Goal: Task Accomplishment & Management: Use online tool/utility

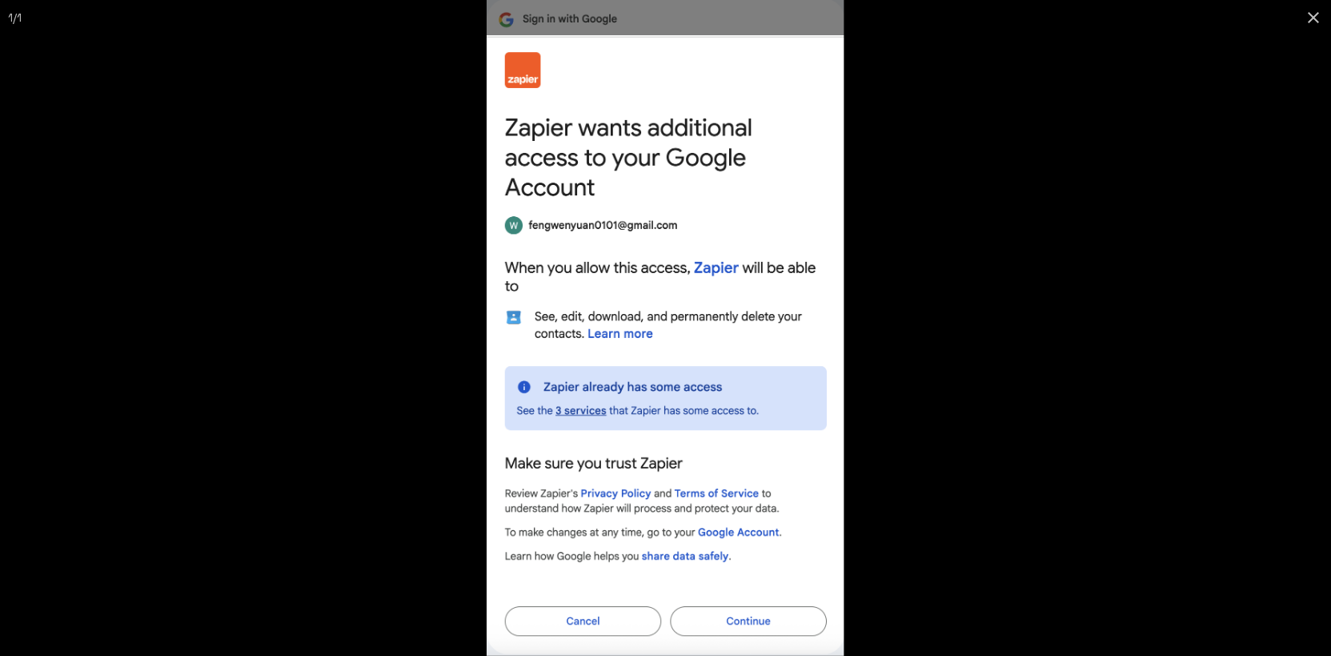
scroll to position [393, 0]
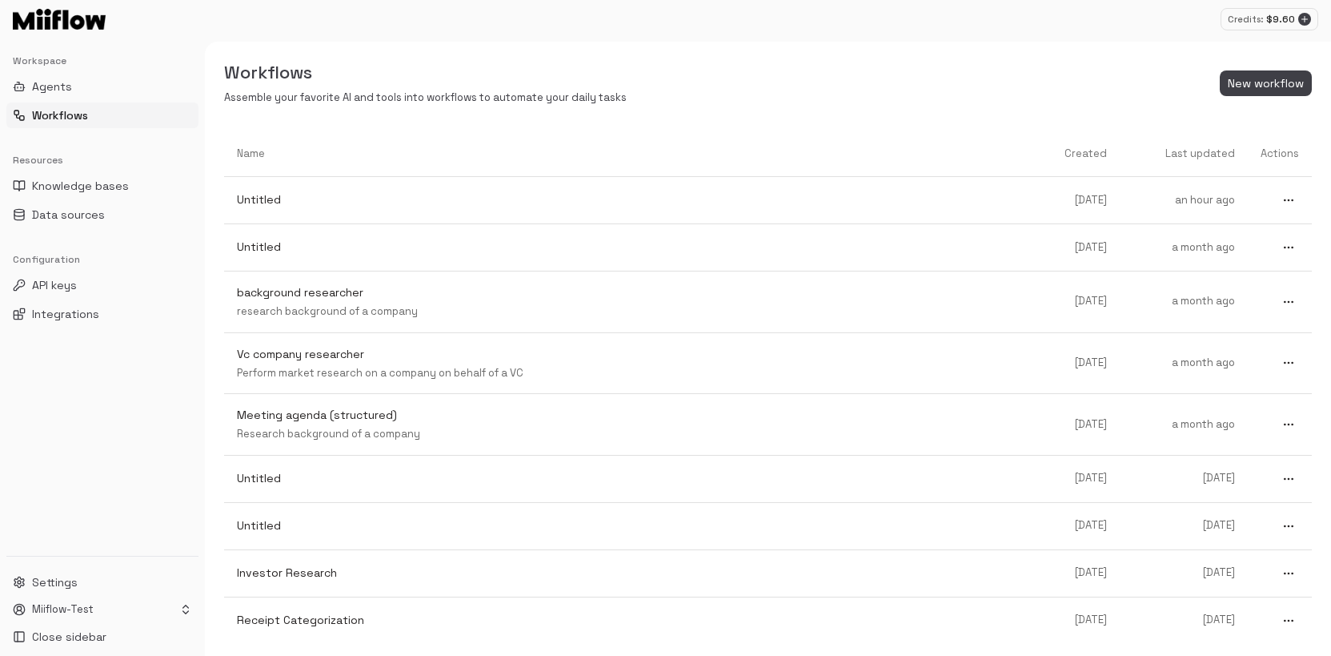
click at [116, 114] on button "Workflows" at bounding box center [102, 115] width 192 height 26
click at [390, 191] on link "Untitled" at bounding box center [632, 200] width 816 height 42
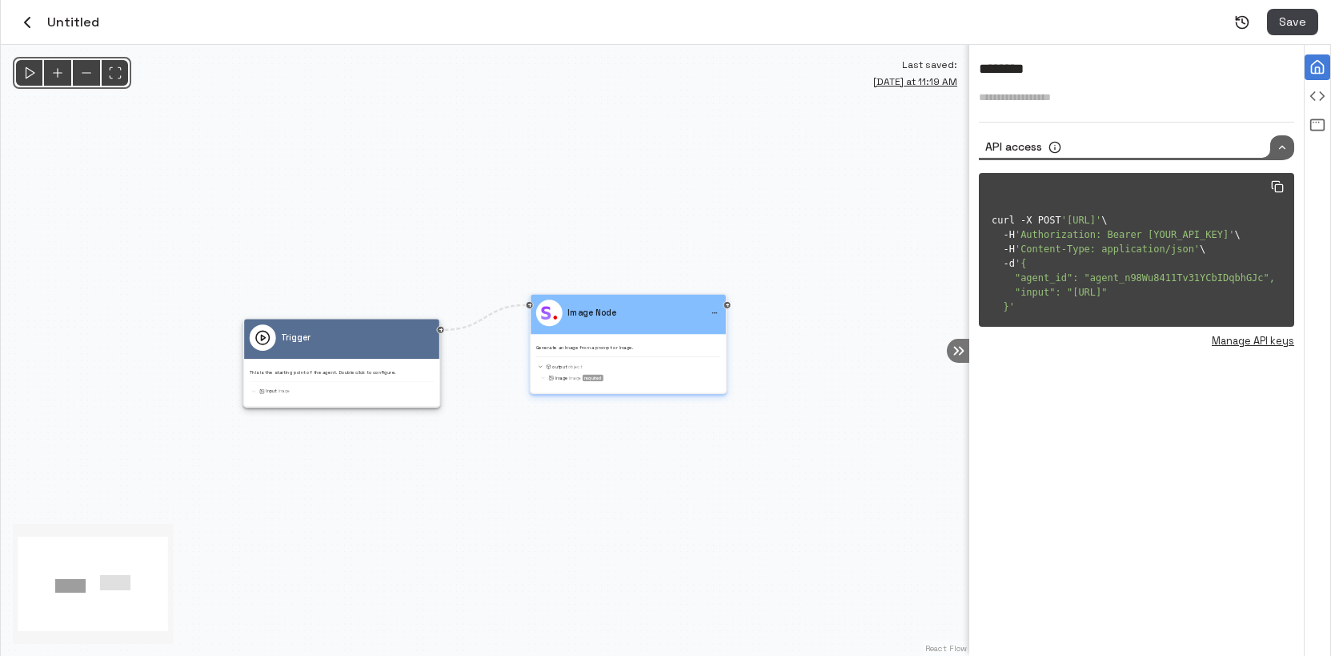
click at [628, 339] on div "Generate an image from a prompt or image. output Object image Image required" at bounding box center [628, 360] width 184 height 43
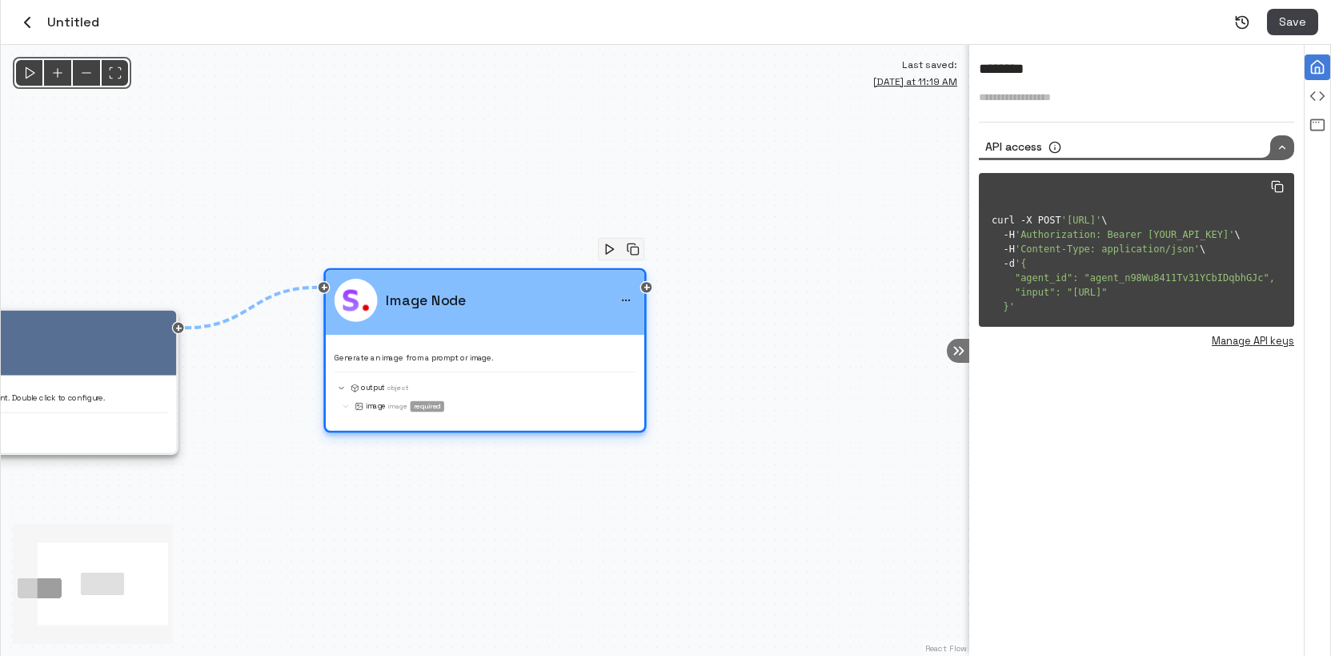
click at [607, 341] on div "Image Node Generate an image from a prompt or image. output Object image Image …" at bounding box center [485, 346] width 301 height 135
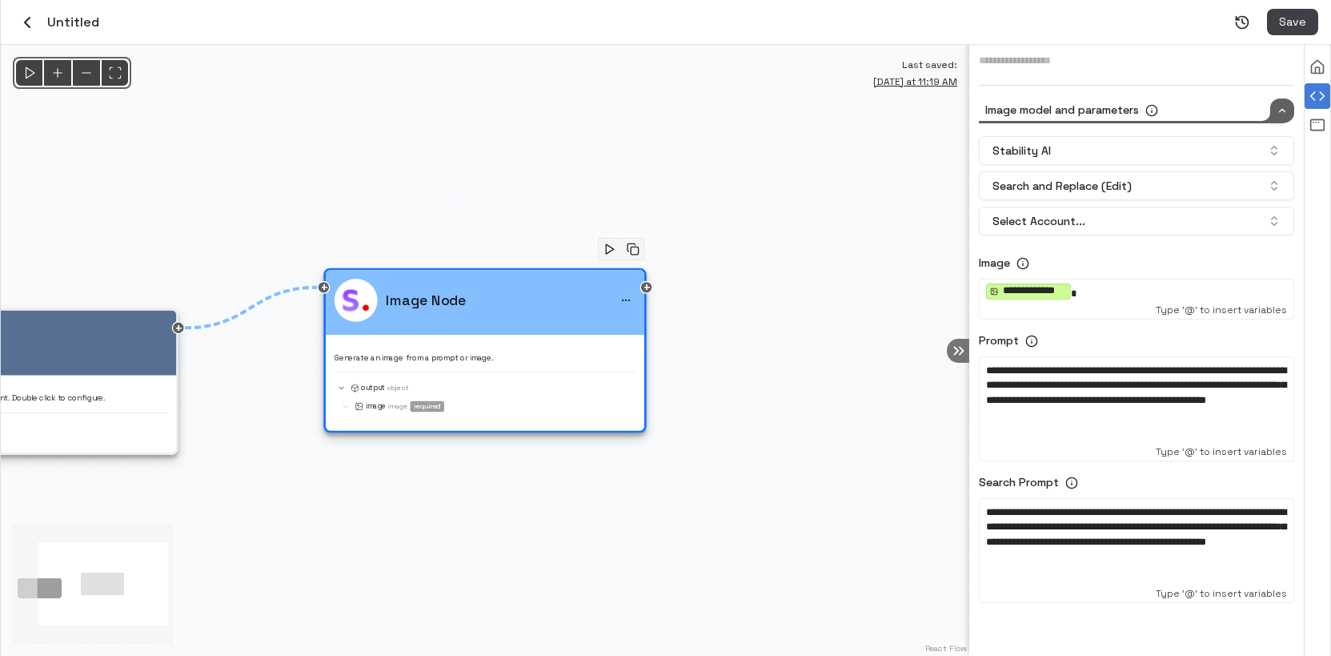
scroll to position [73, 0]
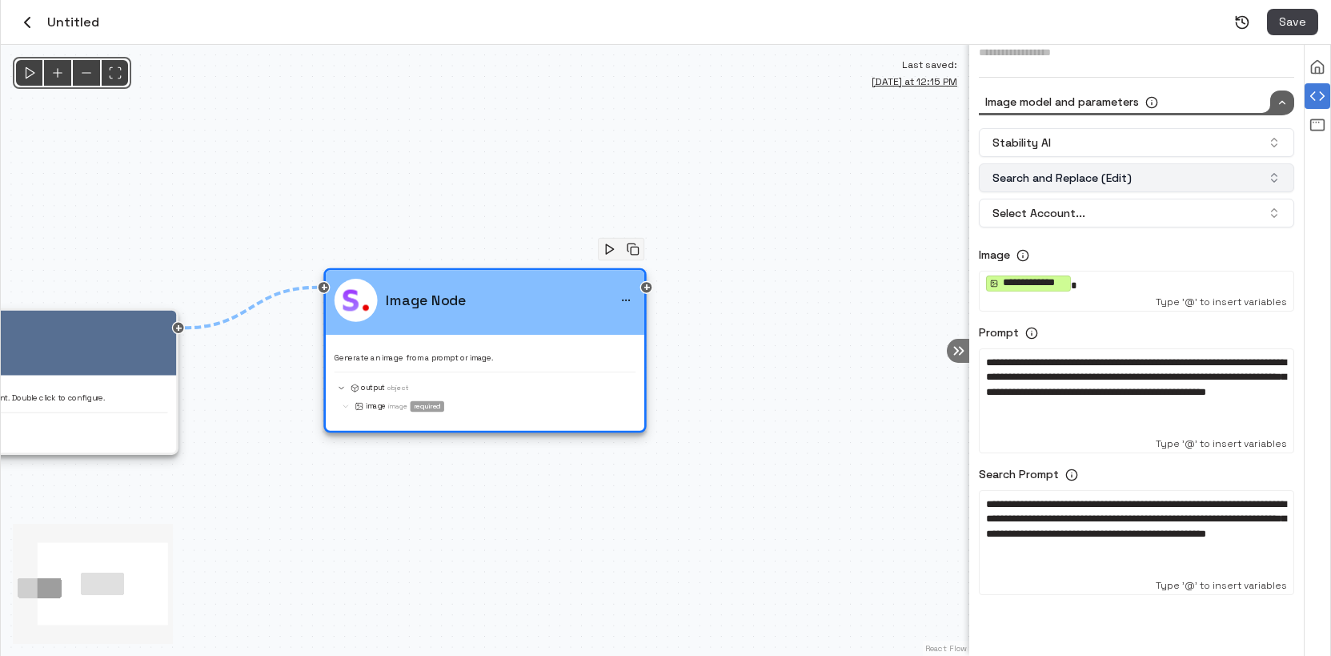
click at [1140, 175] on button "Search and Replace (Edit)" at bounding box center [1136, 177] width 315 height 29
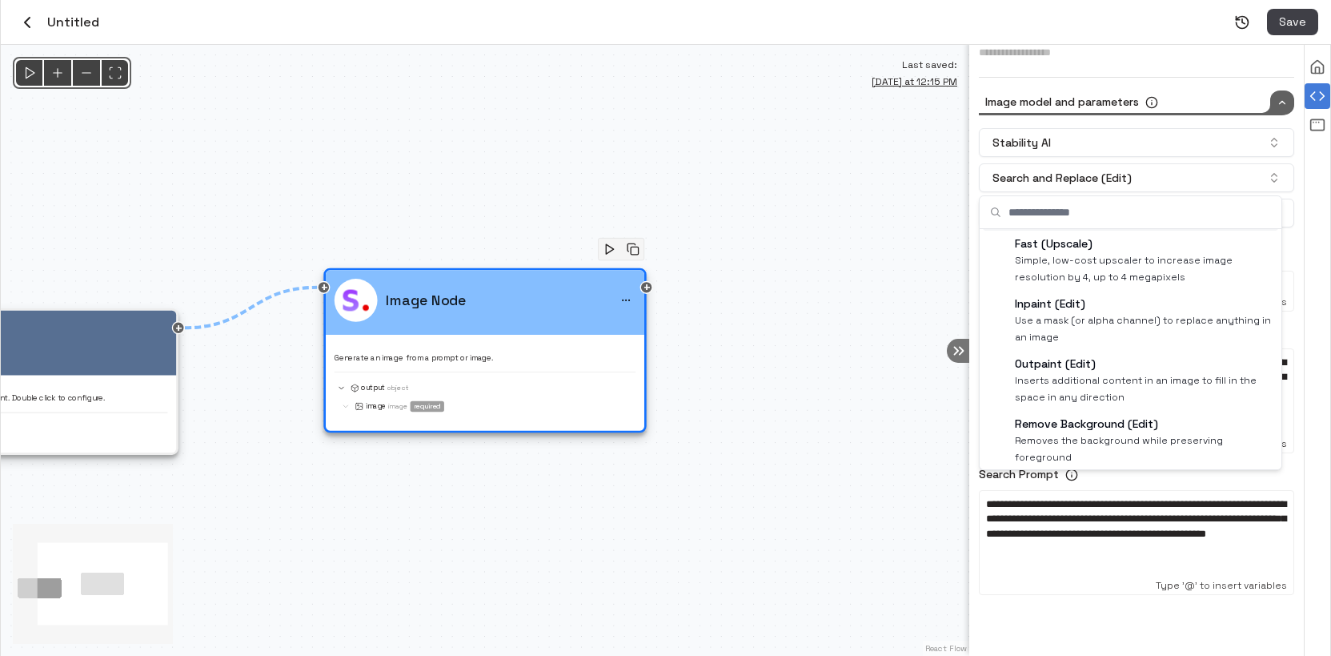
scroll to position [227, 0]
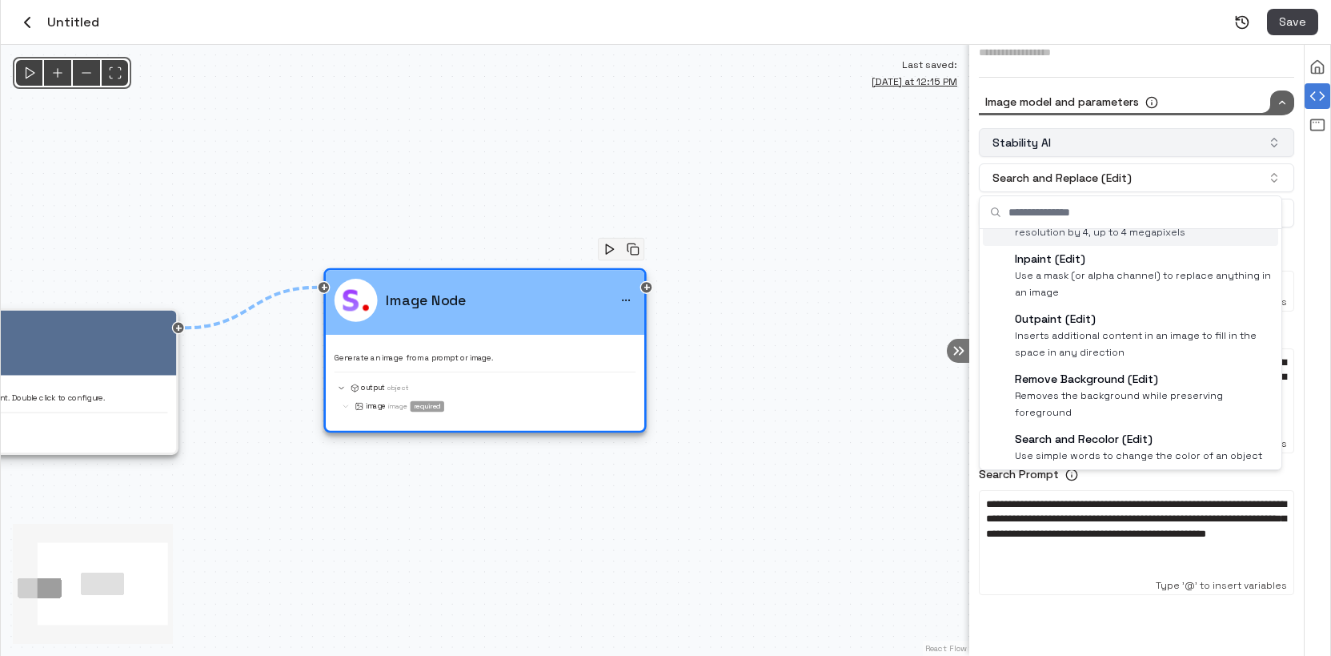
click at [1154, 136] on button "Stability AI" at bounding box center [1136, 142] width 315 height 29
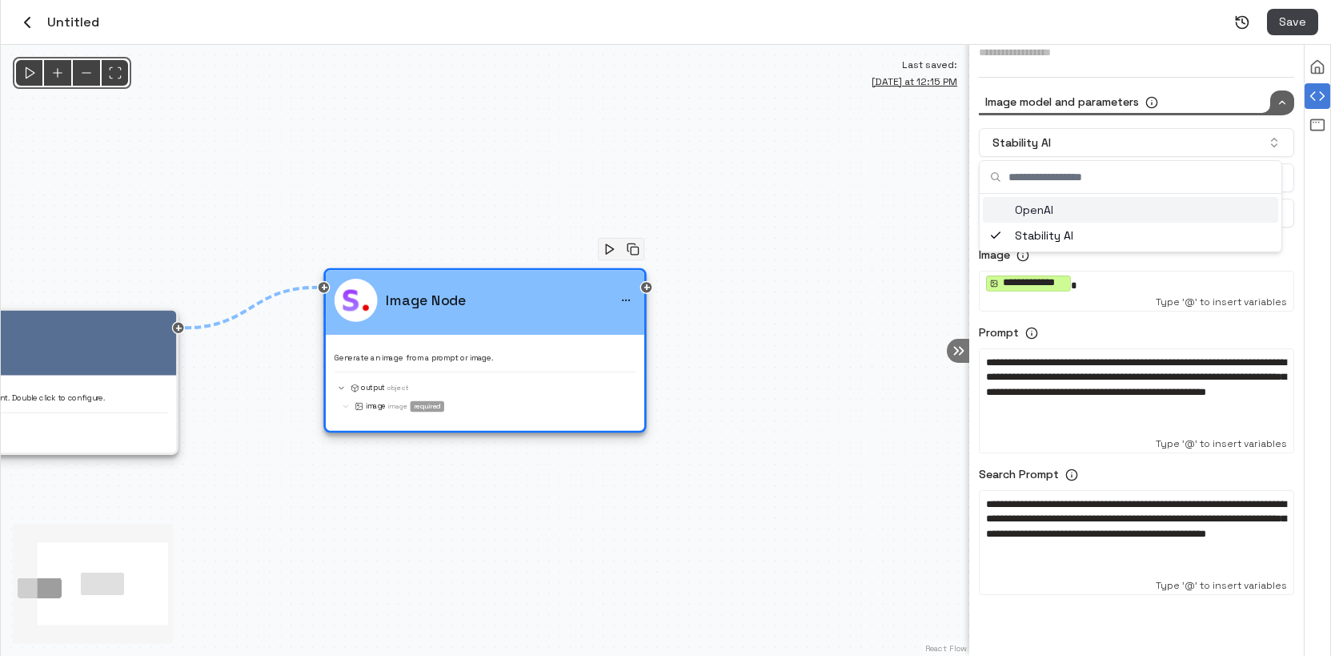
click at [1110, 212] on div "OpenAI" at bounding box center [1130, 210] width 295 height 26
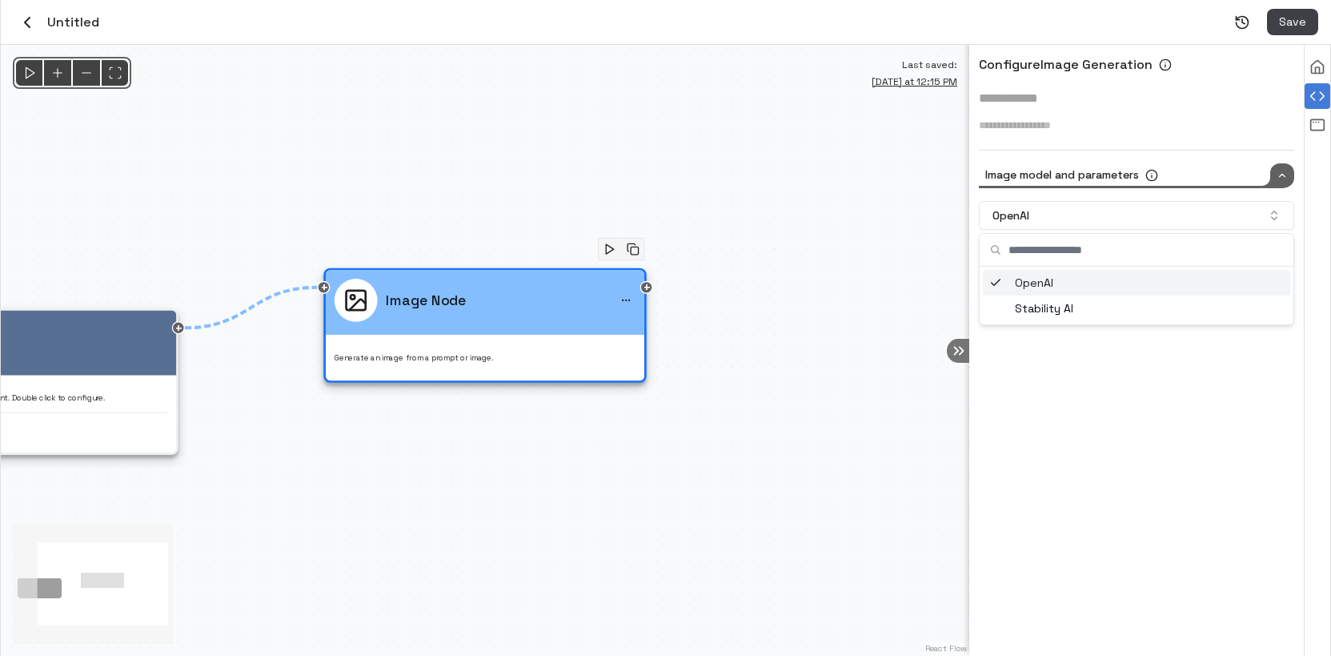
scroll to position [0, 0]
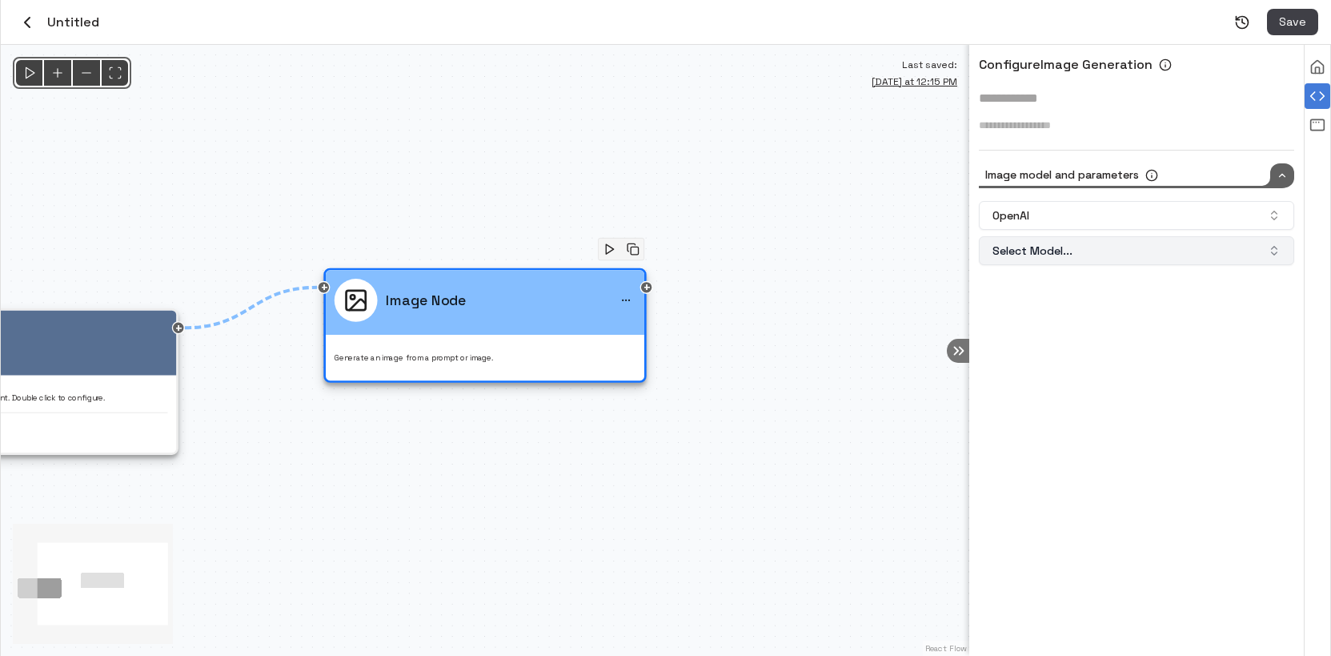
click at [1096, 252] on button "Select Model..." at bounding box center [1136, 250] width 315 height 29
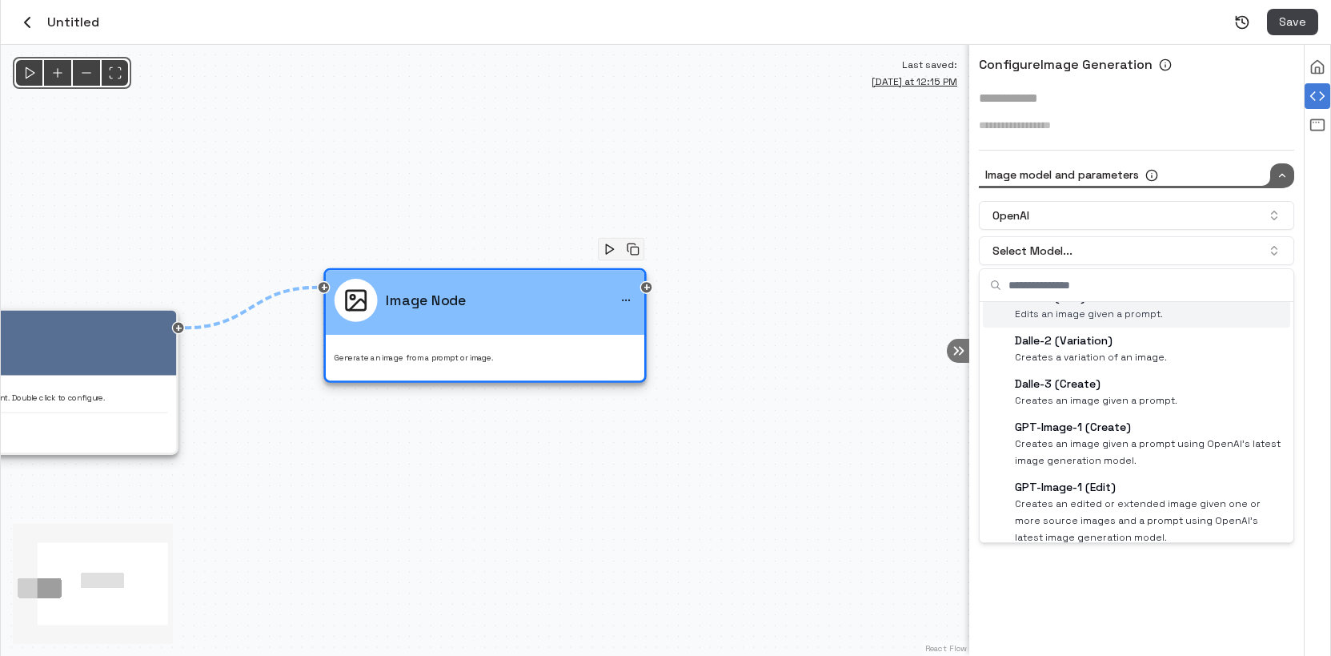
scroll to position [76, 0]
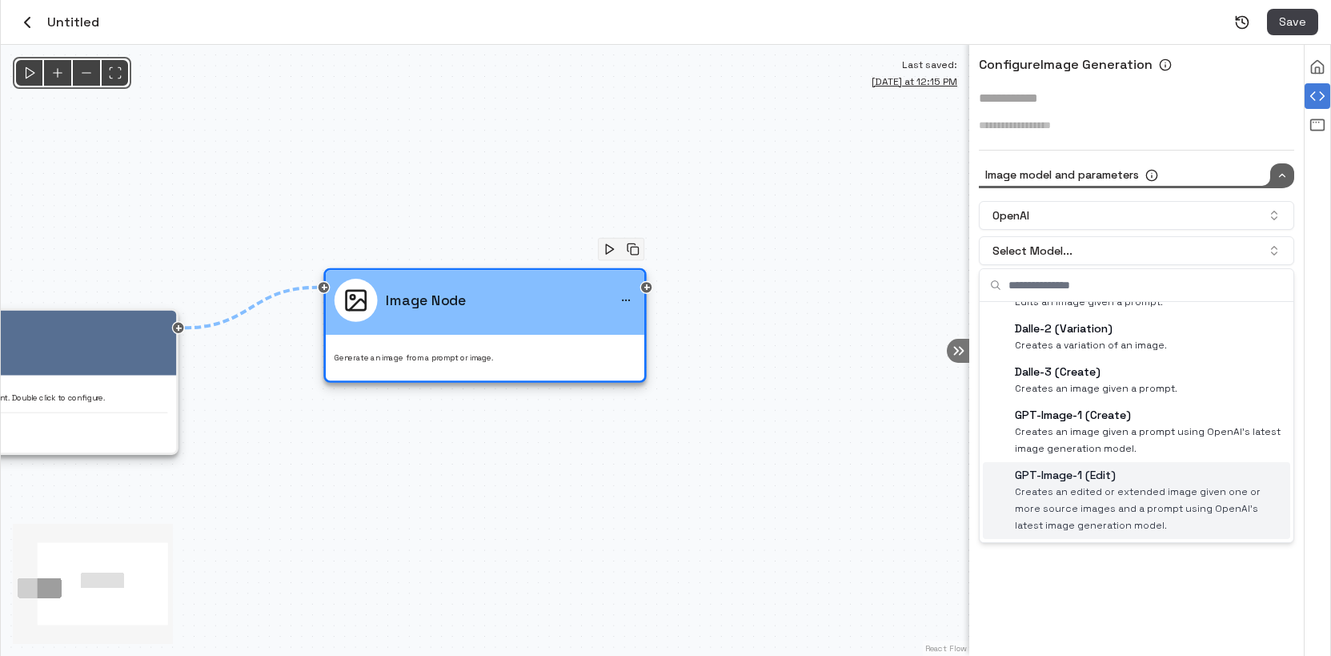
click at [1038, 515] on span "Creates an edited or extended image given one or more source images and a promp…" at bounding box center [1149, 509] width 269 height 50
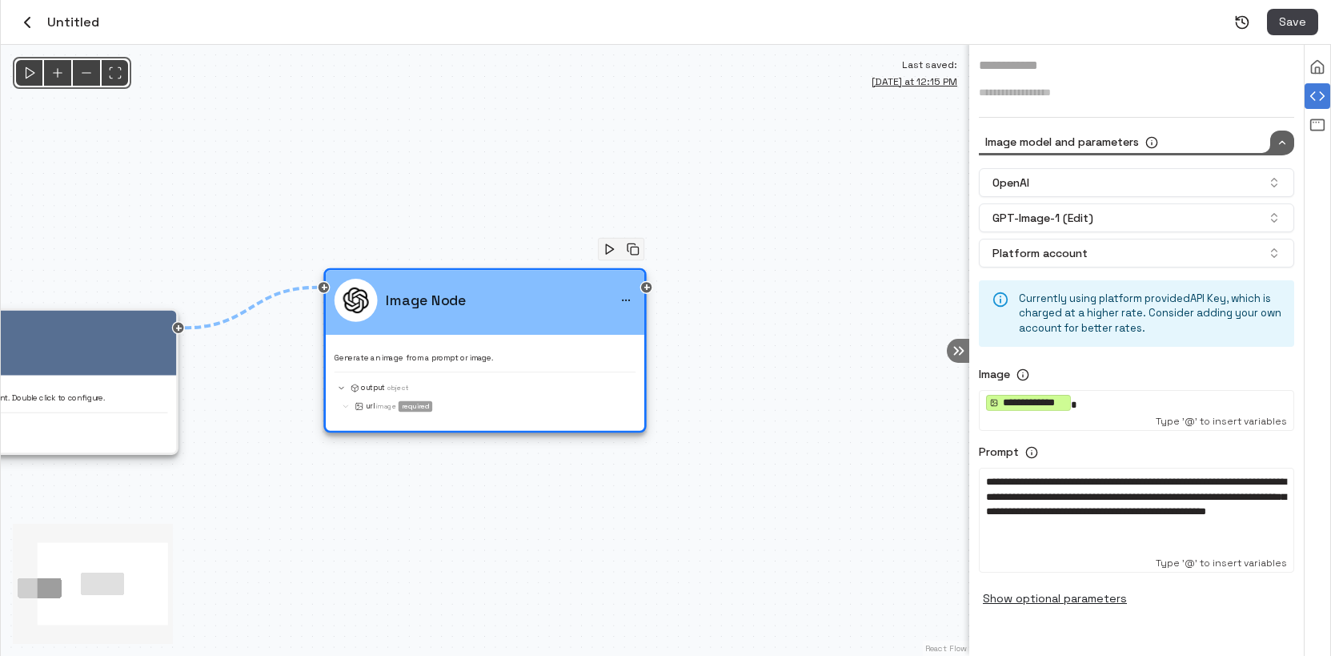
scroll to position [50, 0]
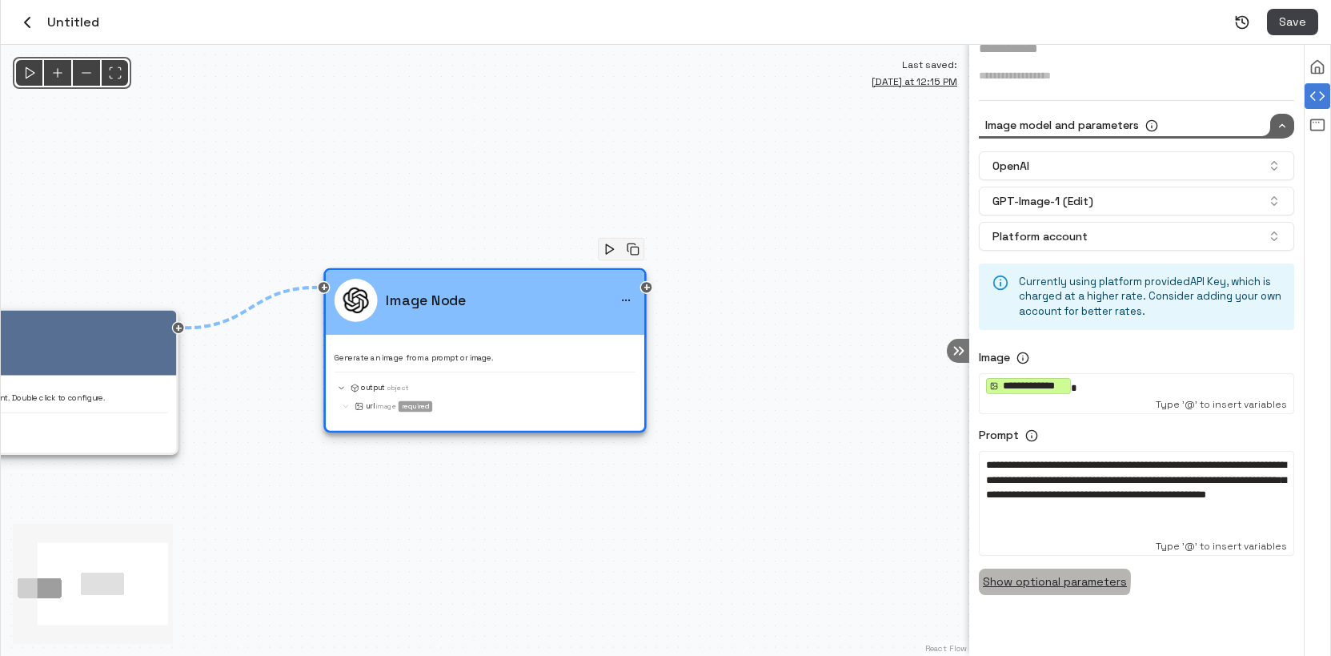
click at [1038, 578] on button "Show optional parameters" at bounding box center [1055, 581] width 152 height 26
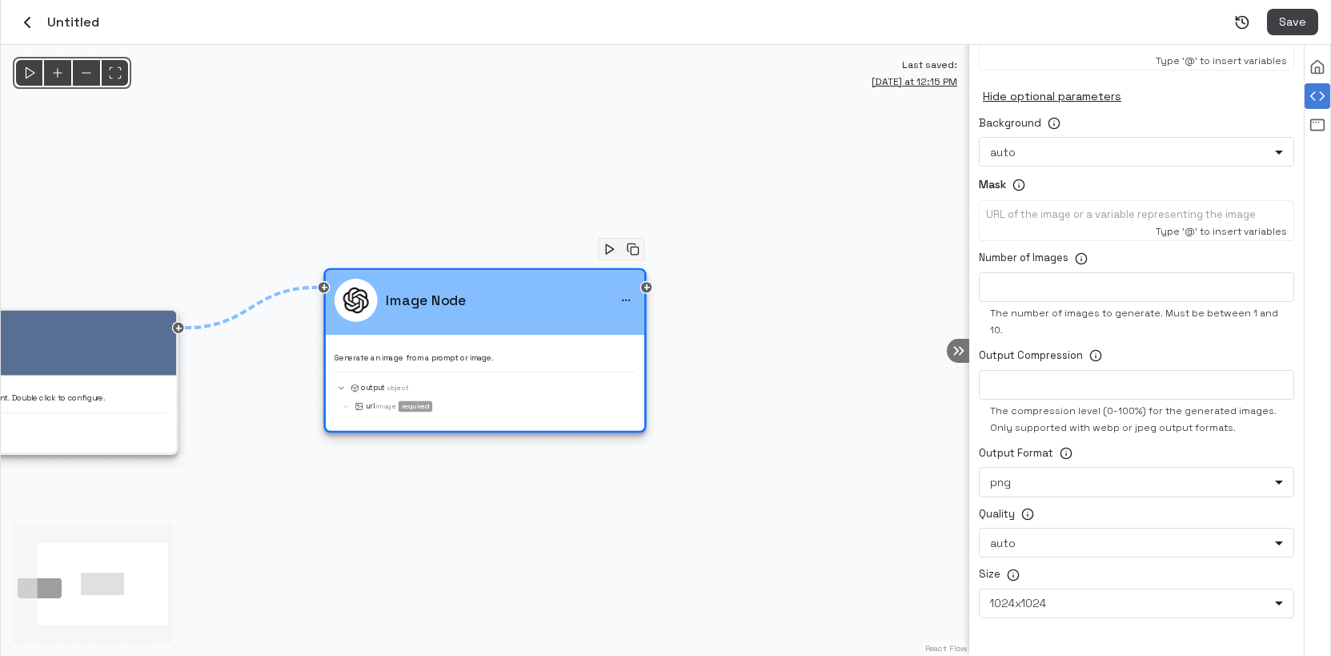
scroll to position [558, 0]
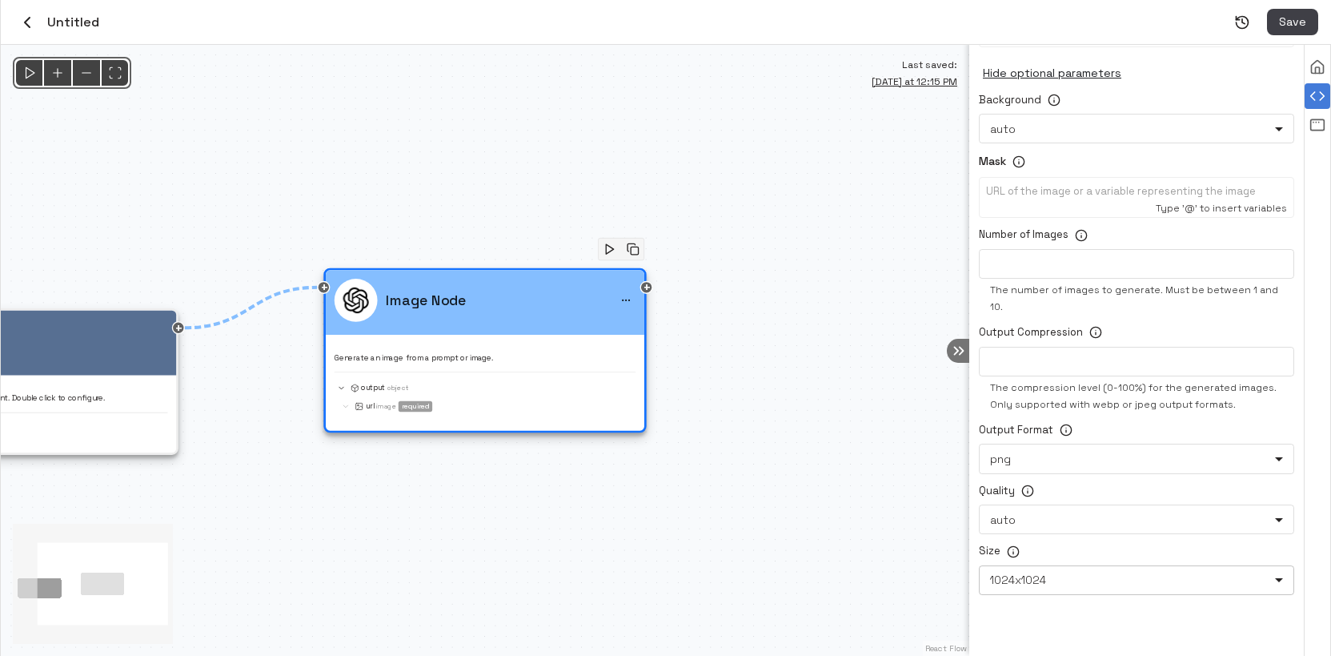
click at [1092, 586] on body "Credits: $ 9.60 Workspace Agents Workflows Resources Knowledge bases Data sourc…" at bounding box center [665, 328] width 1331 height 656
click at [1058, 626] on li "auto" at bounding box center [1130, 624] width 303 height 24
type input "****"
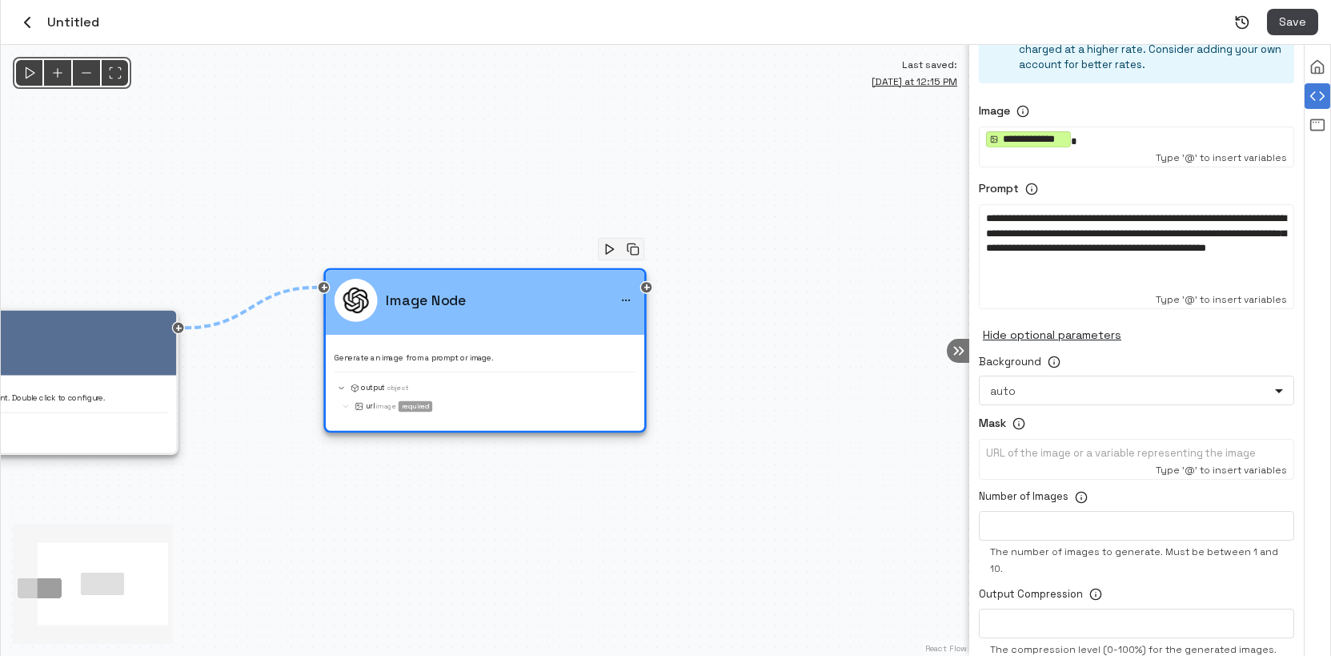
scroll to position [191, 0]
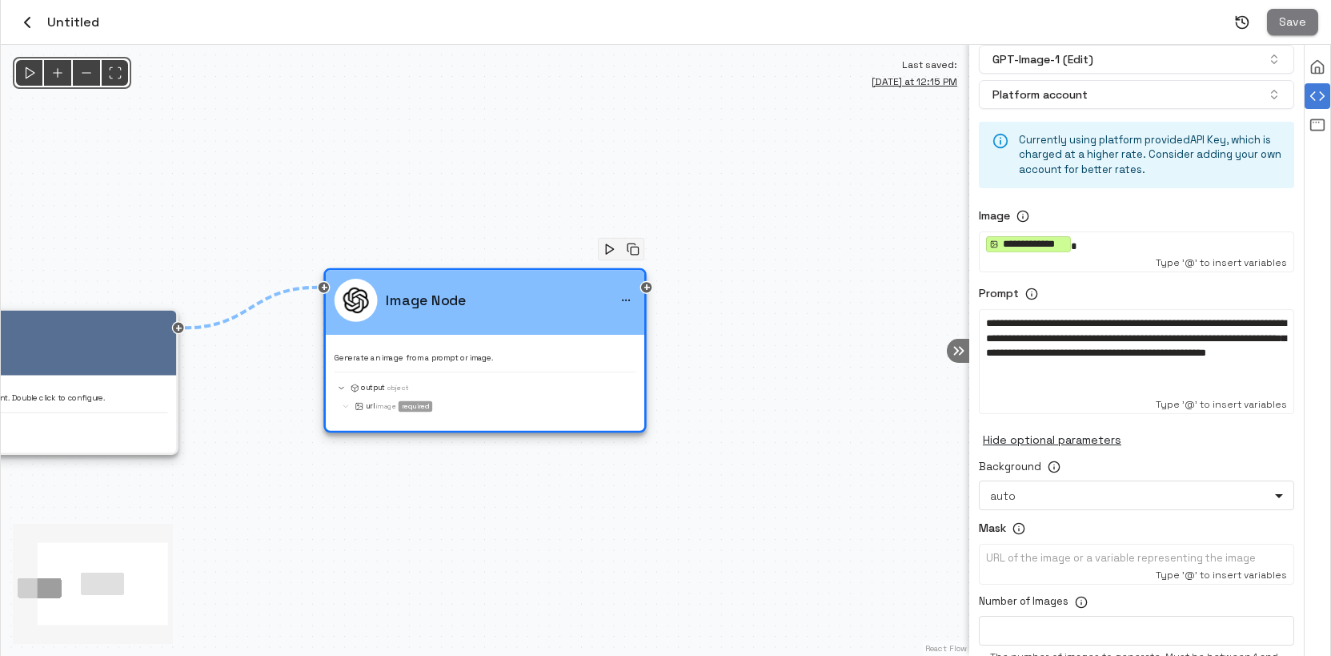
click at [1307, 22] on button "Save" at bounding box center [1292, 22] width 51 height 26
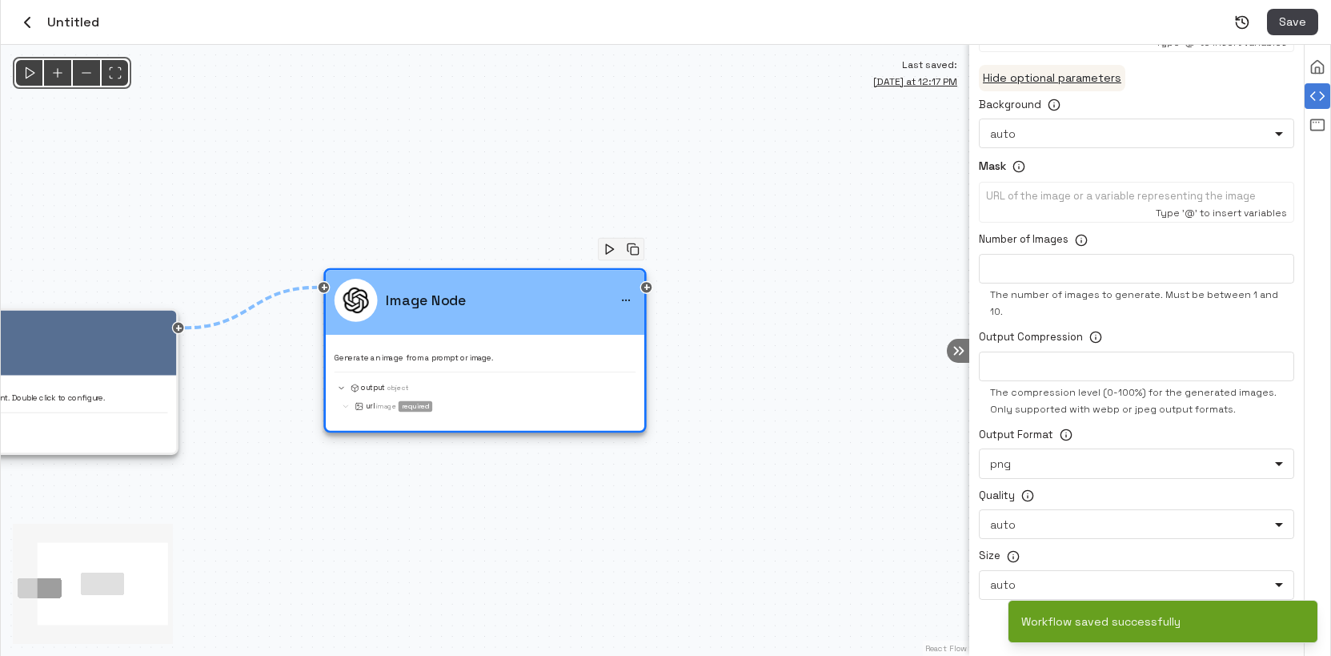
scroll to position [558, 0]
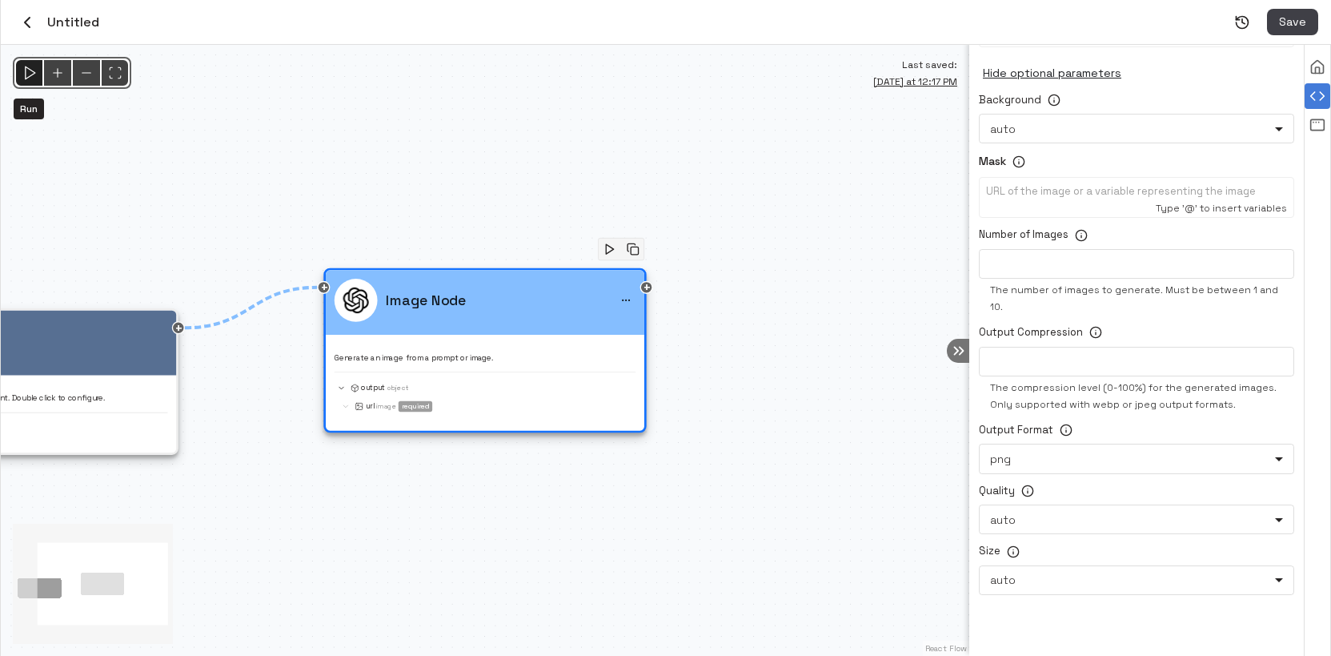
click at [32, 80] on icon "Run" at bounding box center [29, 73] width 17 height 17
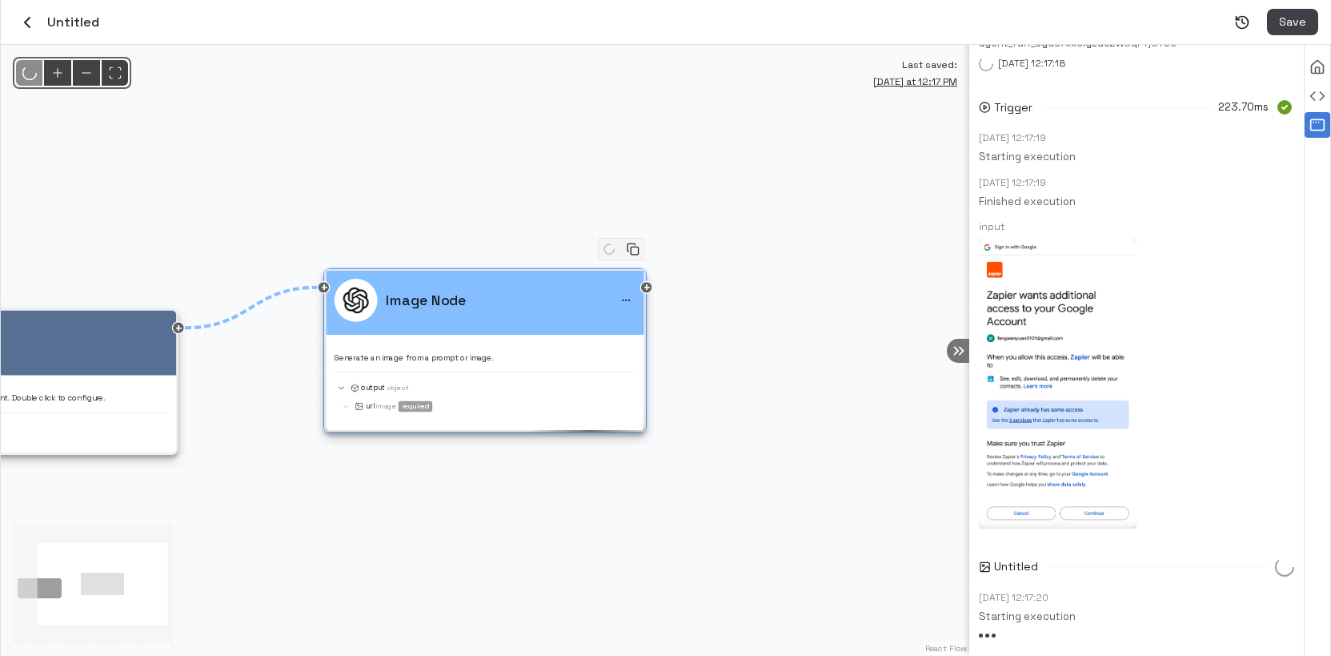
scroll to position [54, 0]
